Goal: Task Accomplishment & Management: Use online tool/utility

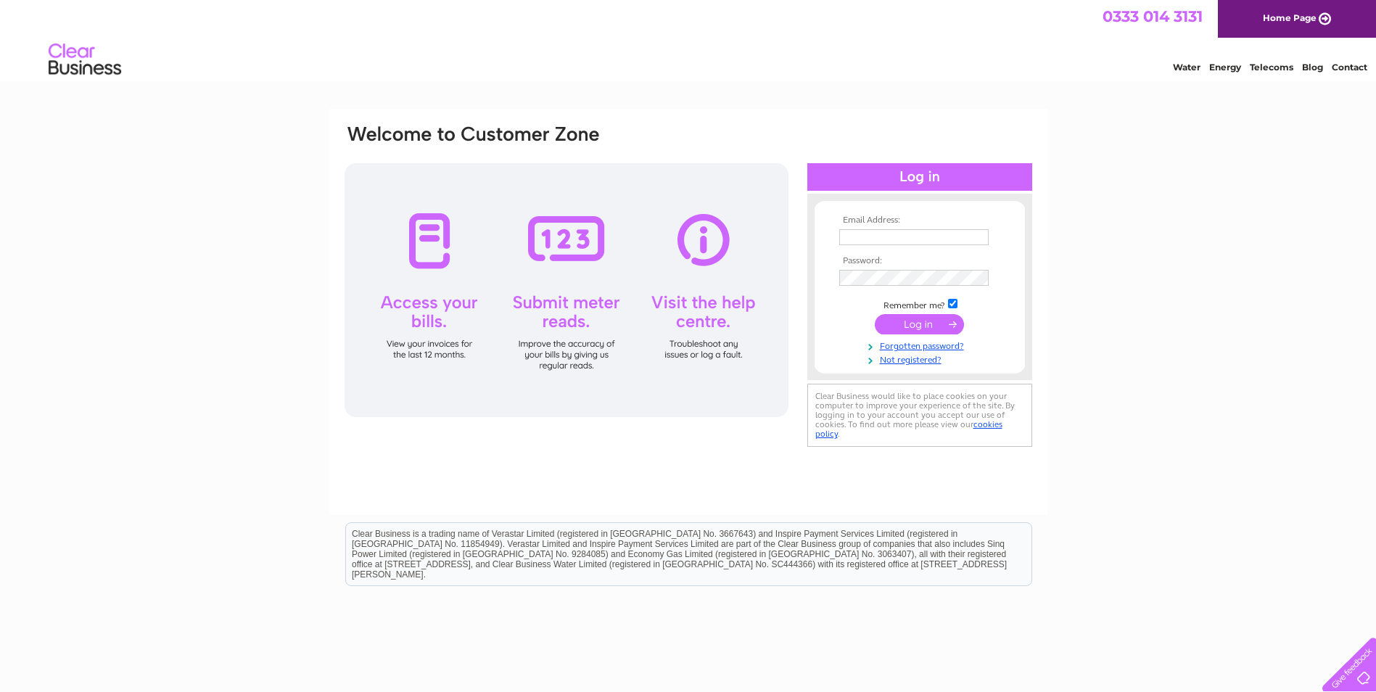
type input "jamesbrotherstone@gmail.com"
click at [935, 318] on input "submit" at bounding box center [919, 324] width 89 height 20
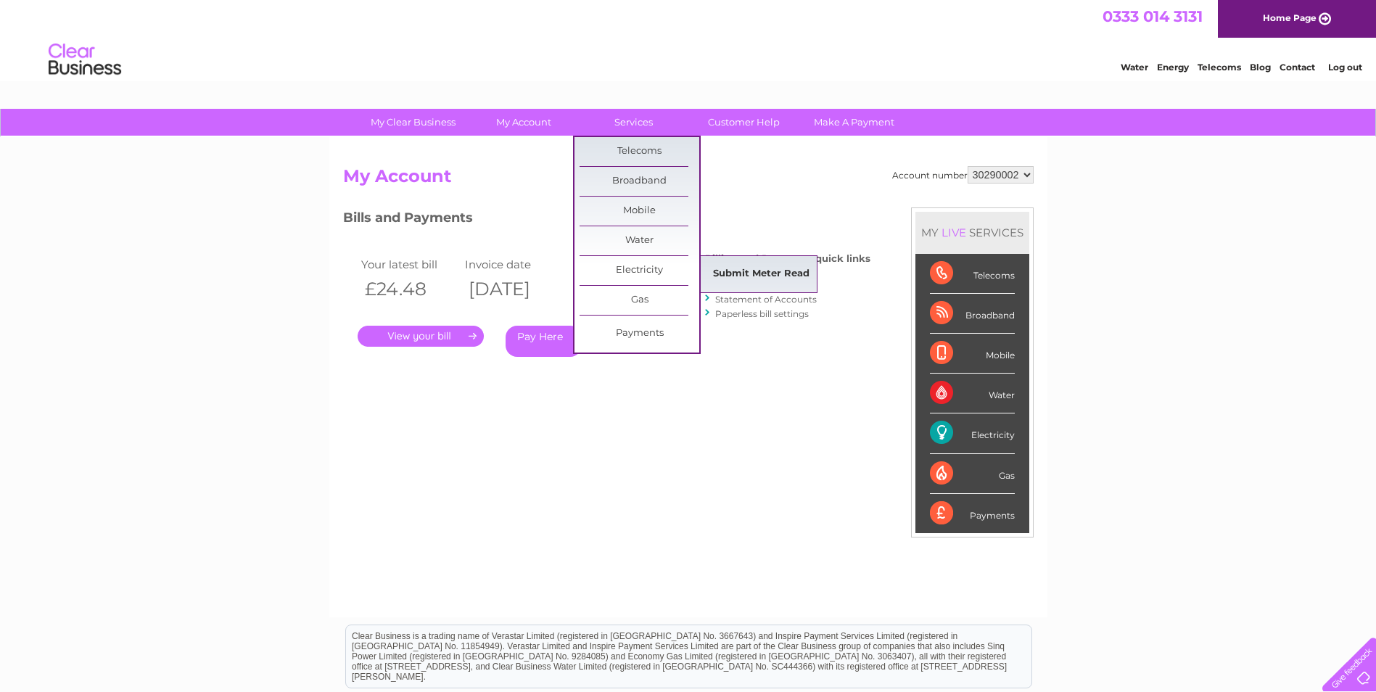
click at [727, 270] on link "Submit Meter Read" at bounding box center [761, 274] width 120 height 29
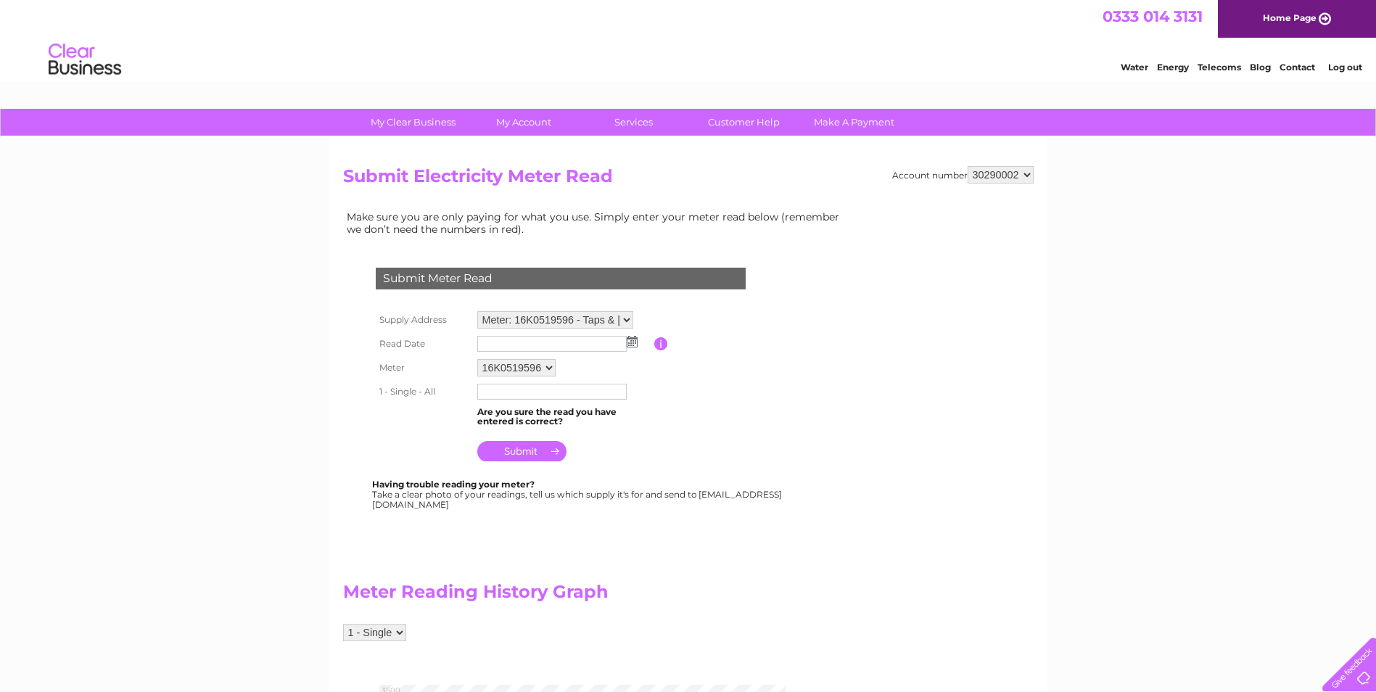
click at [632, 338] on img at bounding box center [632, 342] width 11 height 12
click at [585, 405] on link "2" at bounding box center [582, 405] width 20 height 15
type input "2025/10/02"
click at [529, 393] on input "text" at bounding box center [551, 392] width 149 height 16
type input "03386"
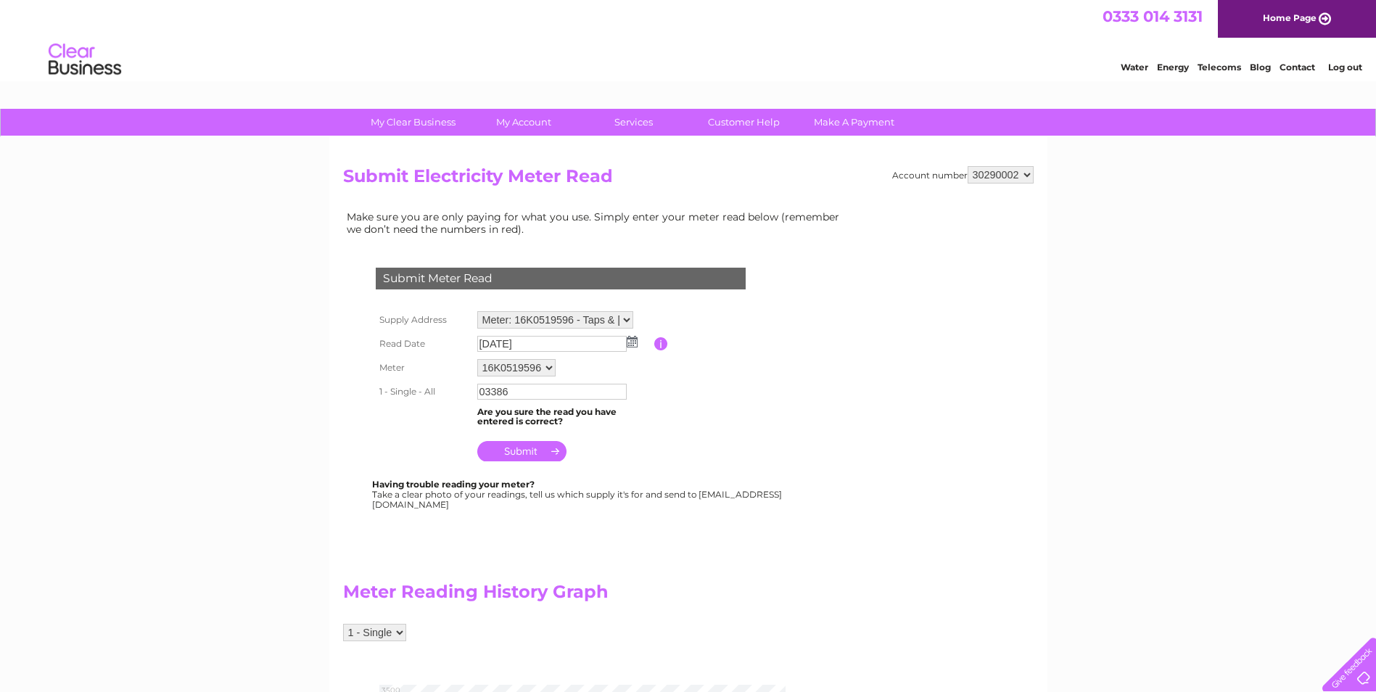
click at [515, 453] on input "submit" at bounding box center [521, 451] width 89 height 20
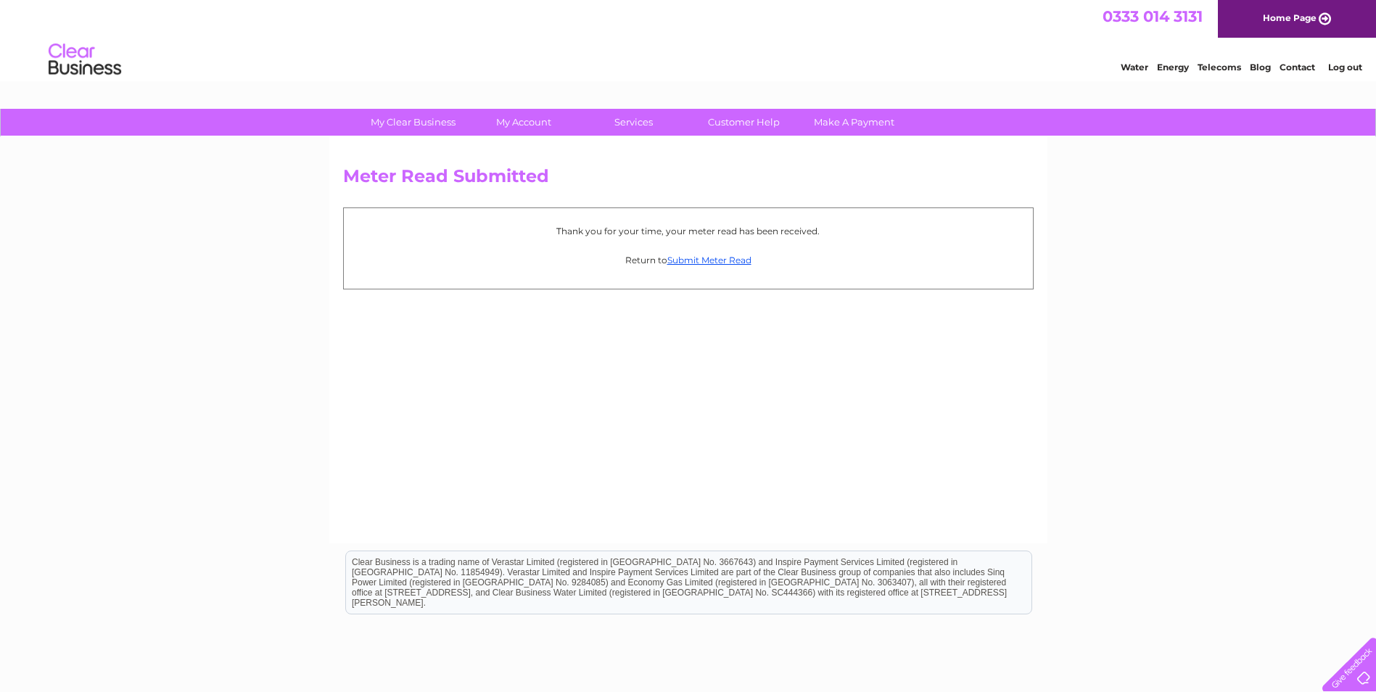
click at [1341, 67] on link "Log out" at bounding box center [1345, 67] width 34 height 11
